Goal: Information Seeking & Learning: Learn about a topic

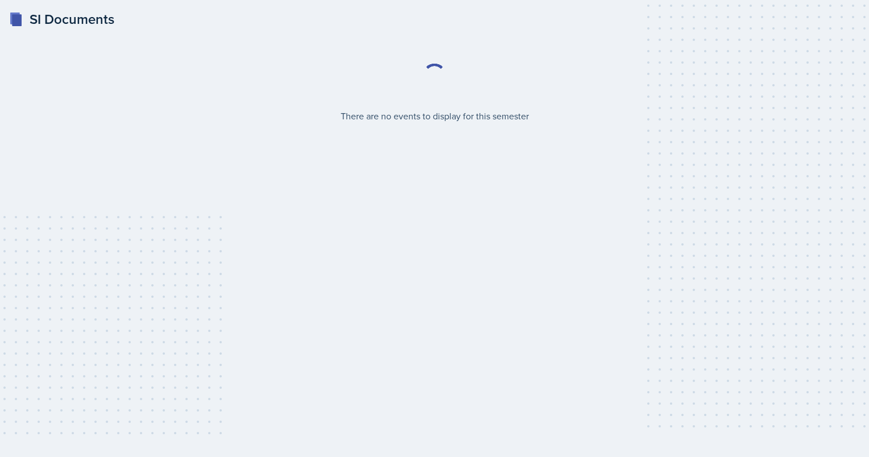
select select "2bed604d-1099-4043-b1bc-2365e8740244"
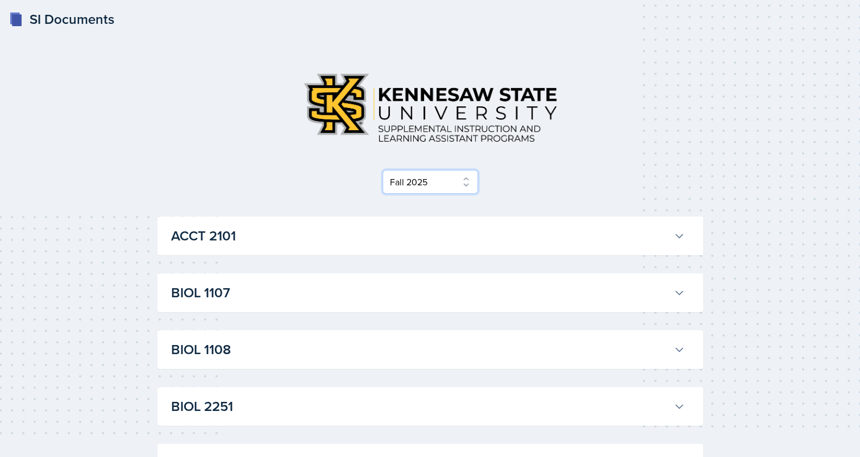
click at [451, 185] on select "Select Semester Fall 2025 Summer 2025 Spring 2025 Fall 2024 Summer 2024 Spring …" at bounding box center [431, 182] width 96 height 24
click at [441, 177] on select "Select Semester Fall 2025 Summer 2025 Spring 2025 Fall 2024 Summer 2024 Spring …" at bounding box center [431, 182] width 96 height 24
click at [505, 236] on h3 "ACCT 2101" at bounding box center [420, 236] width 498 height 20
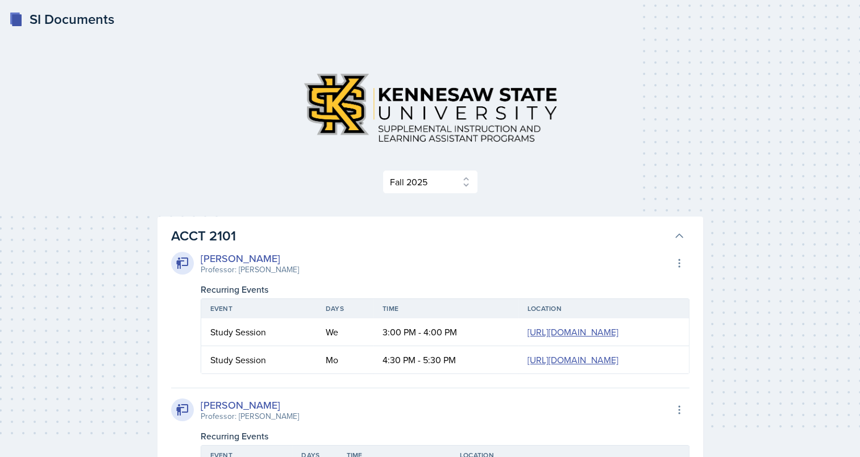
drag, startPoint x: 505, startPoint y: 236, endPoint x: 402, endPoint y: 217, distance: 104.7
click at [434, 226] on h3 "ACCT 2101" at bounding box center [420, 236] width 498 height 20
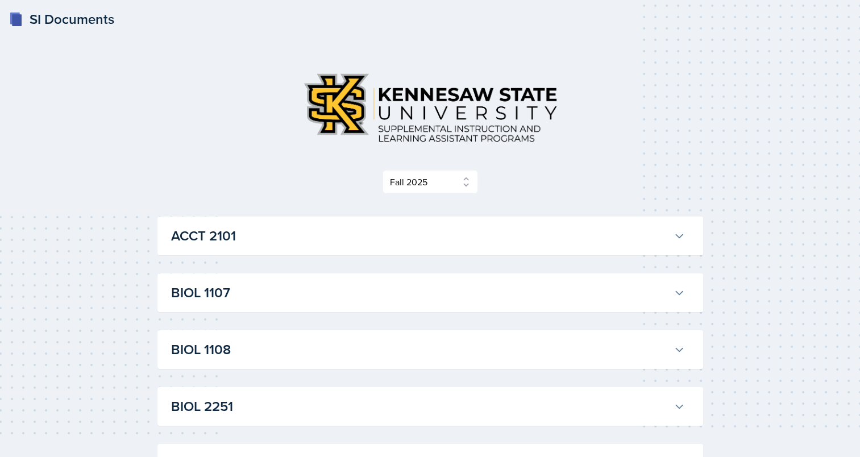
click at [454, 227] on h3 "ACCT 2101" at bounding box center [420, 236] width 498 height 20
